Goal: Register for event/course

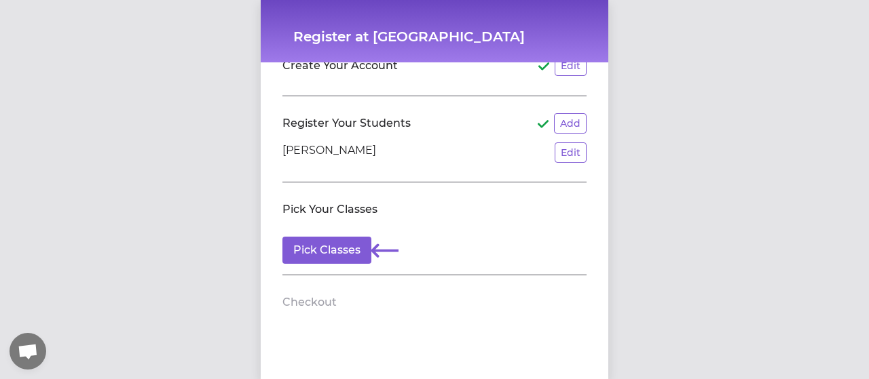
scroll to position [67, 0]
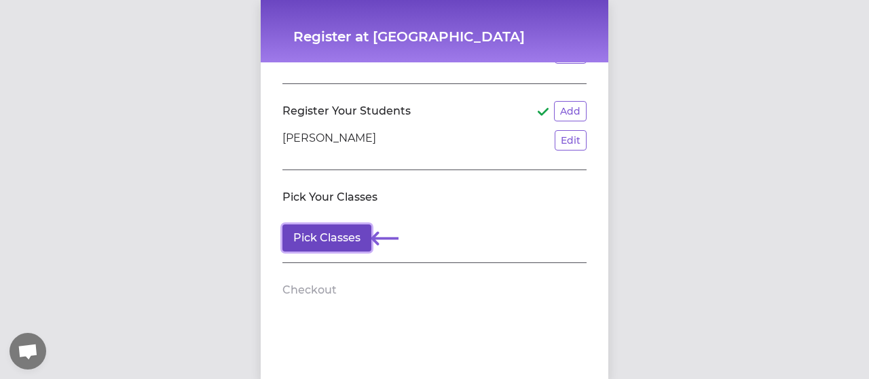
click at [329, 231] on button "Pick Classes" at bounding box center [326, 238] width 89 height 27
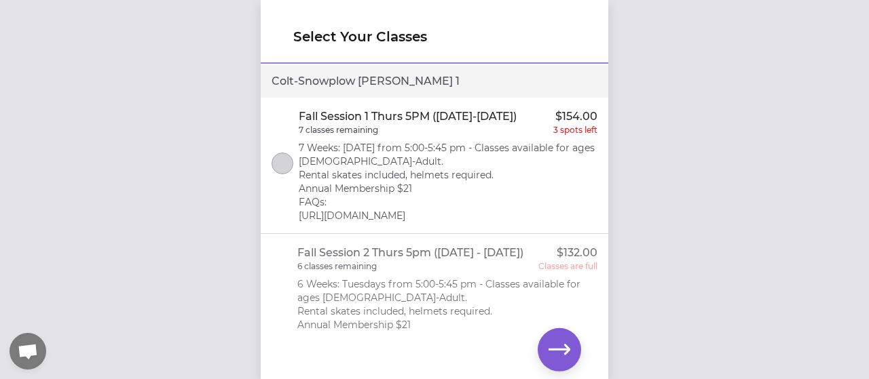
scroll to position [0, 0]
click at [403, 88] on div "Colt - Snowplow Sam 1" at bounding box center [435, 81] width 348 height 33
click at [278, 169] on button "select class" at bounding box center [283, 164] width 22 height 22
click at [278, 168] on icon "select class" at bounding box center [283, 164] width 10 height 9
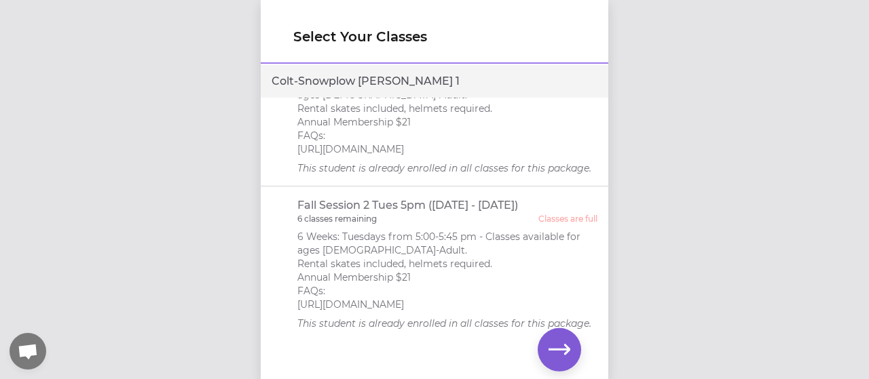
scroll to position [272, 0]
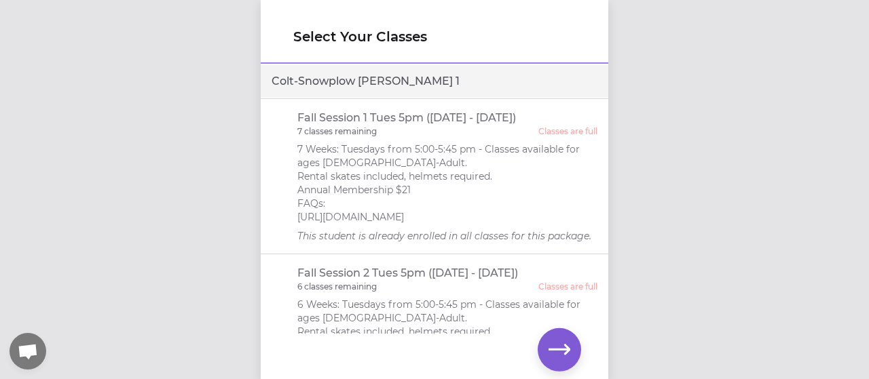
click at [497, 211] on p "7 Weeks: Tuesdays from 5:00-5:45 pm - Classes available for ages [DEMOGRAPHIC_D…" at bounding box center [447, 183] width 301 height 81
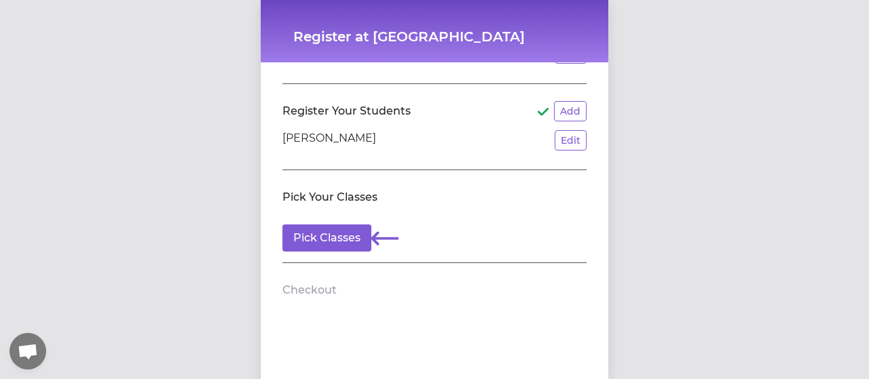
scroll to position [0, 0]
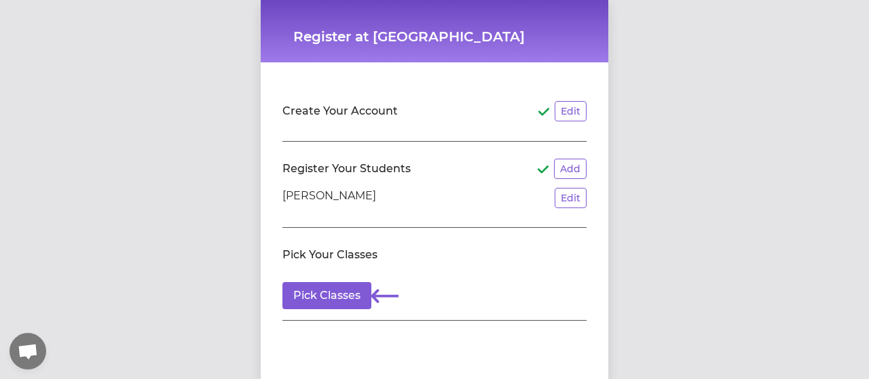
click at [549, 110] on div "Edit" at bounding box center [562, 111] width 48 height 20
click at [577, 113] on button "Edit" at bounding box center [571, 111] width 32 height 20
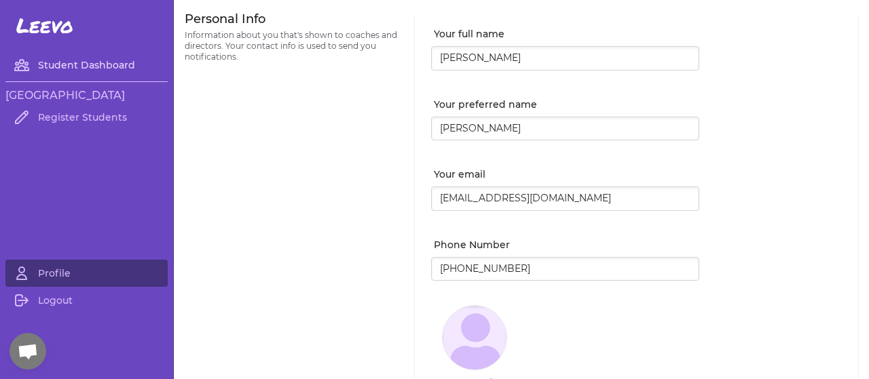
click at [69, 66] on link "Student Dashboard" at bounding box center [86, 65] width 162 height 27
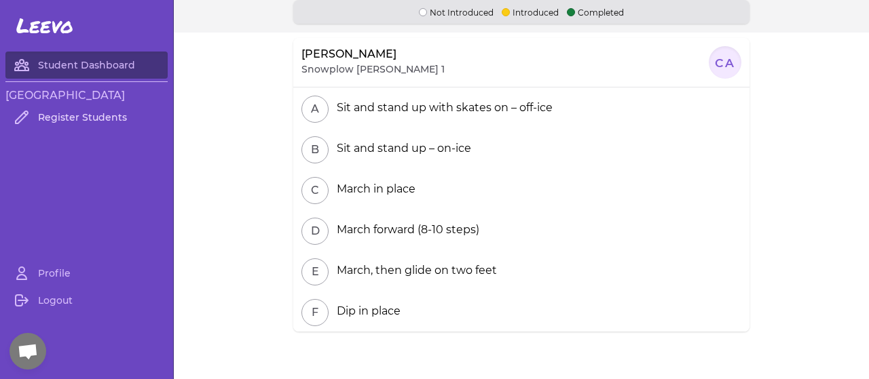
click at [75, 120] on link "Register Students" at bounding box center [86, 117] width 162 height 27
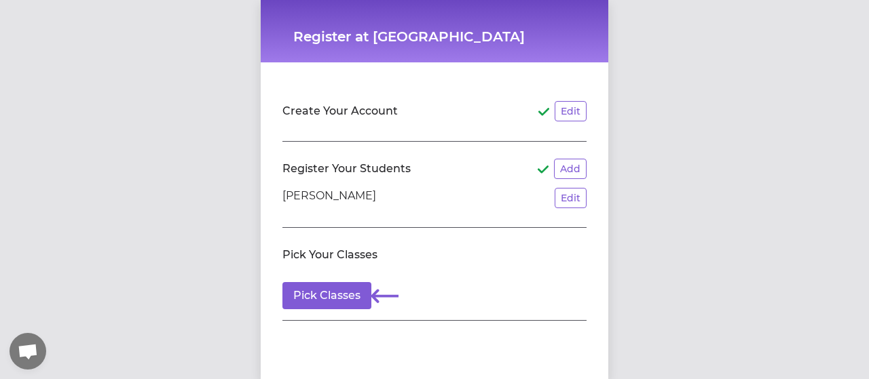
scroll to position [67, 0]
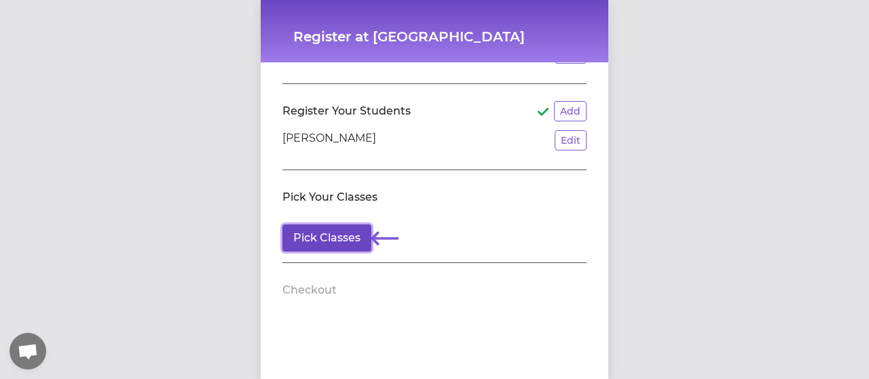
click at [290, 227] on button "Pick Classes" at bounding box center [326, 238] width 89 height 27
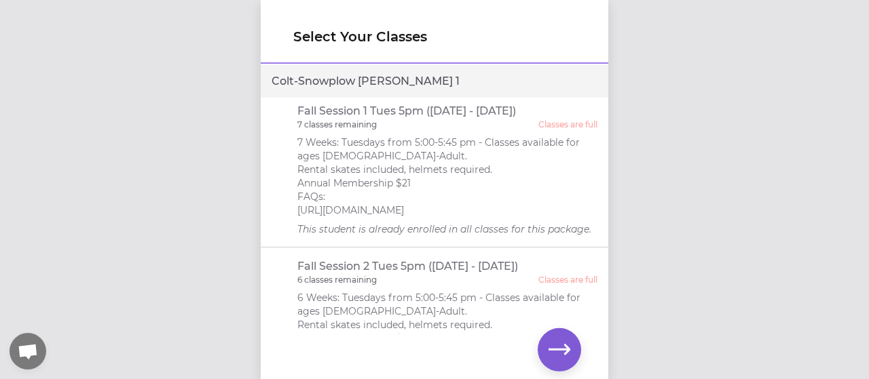
scroll to position [400, 0]
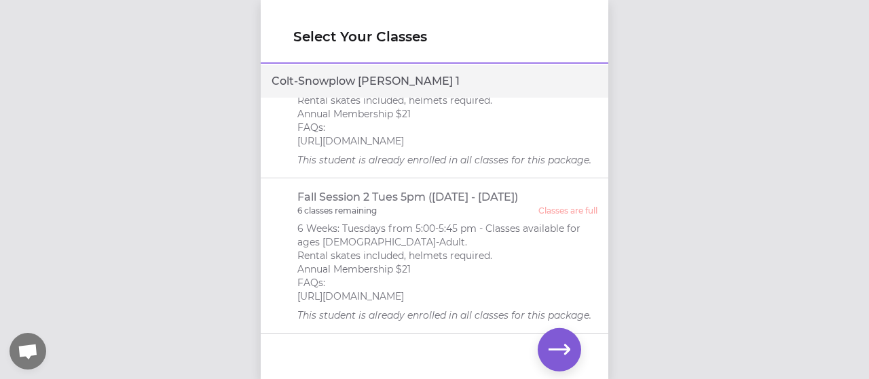
click at [355, 242] on p "6 Weeks: Tuesdays from 5:00-5:45 pm - Classes available for ages [DEMOGRAPHIC_D…" at bounding box center [447, 262] width 301 height 81
click at [305, 206] on p "6 classes remaining" at bounding box center [336, 211] width 79 height 11
click at [538, 206] on p "Classes are full" at bounding box center [567, 211] width 59 height 11
click at [441, 309] on p "This student is already enrolled in all classes for this package." at bounding box center [447, 316] width 301 height 14
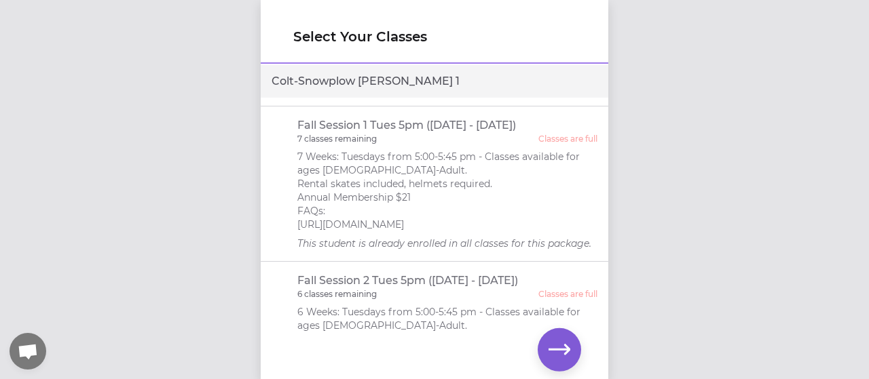
scroll to position [332, 0]
